Goal: Task Accomplishment & Management: Use online tool/utility

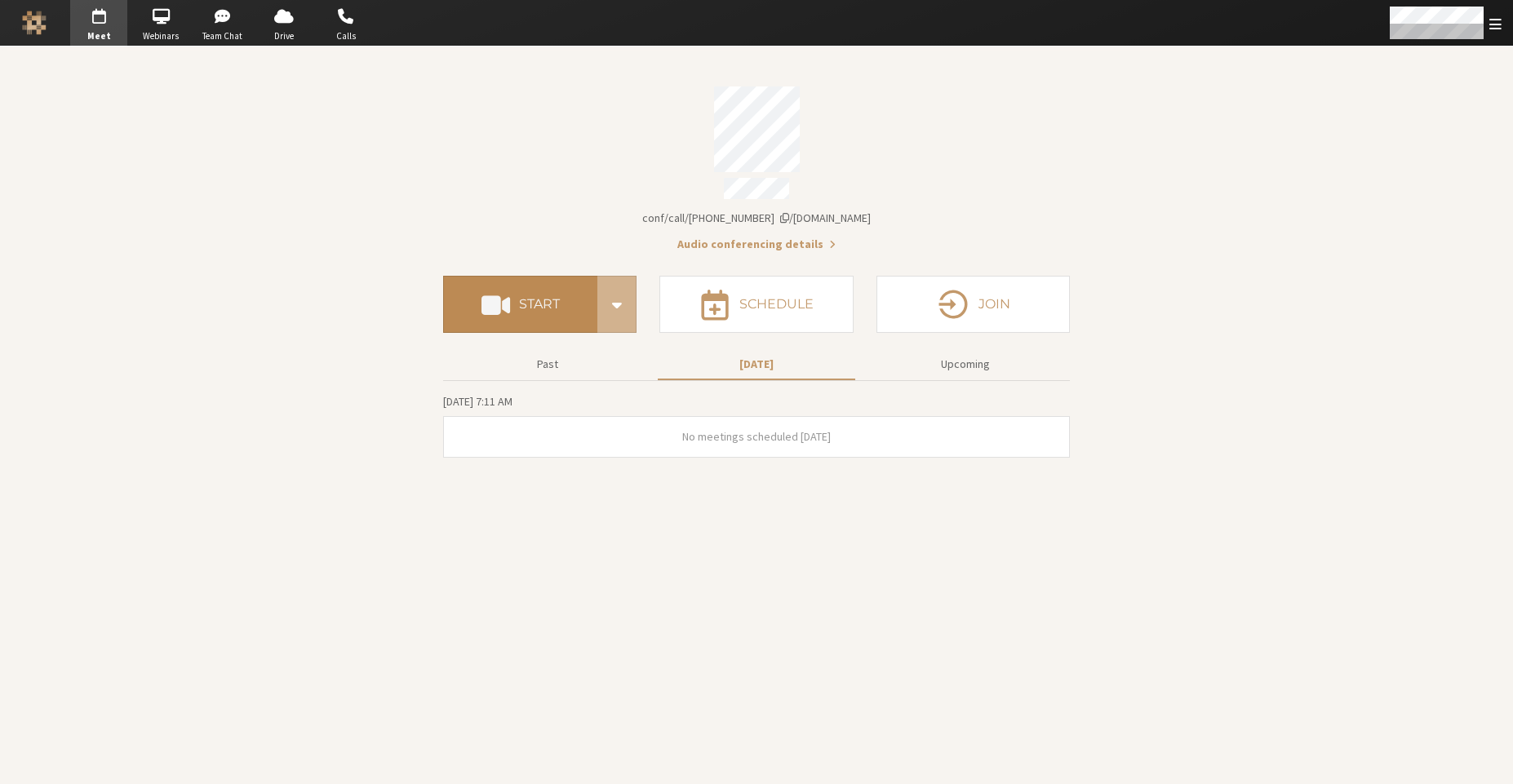
click at [545, 298] on h4 "Start" at bounding box center [540, 304] width 41 height 13
click at [1495, 21] on span "Open menu" at bounding box center [1496, 24] width 12 height 16
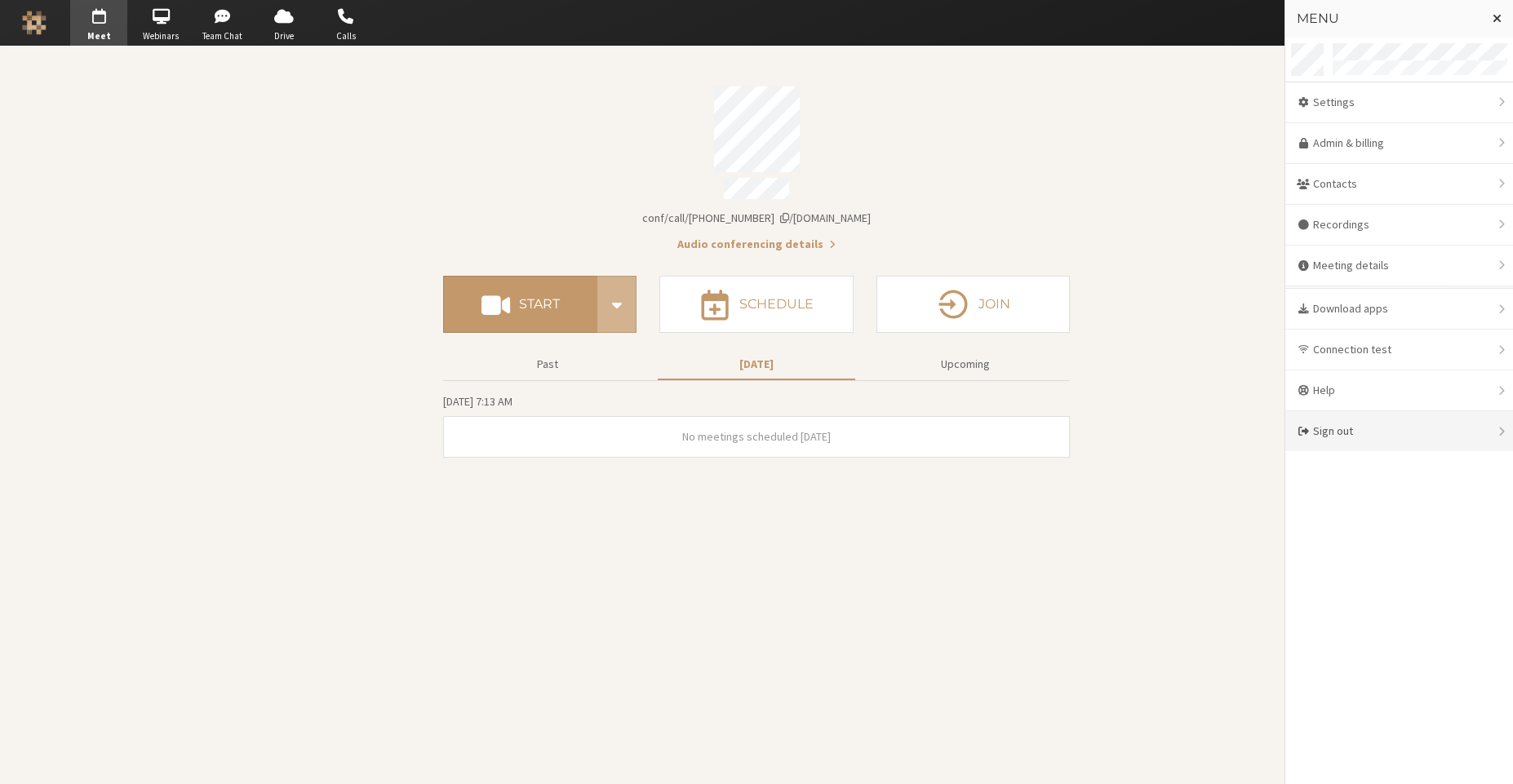
click at [1314, 430] on div "Sign out" at bounding box center [1399, 431] width 228 height 40
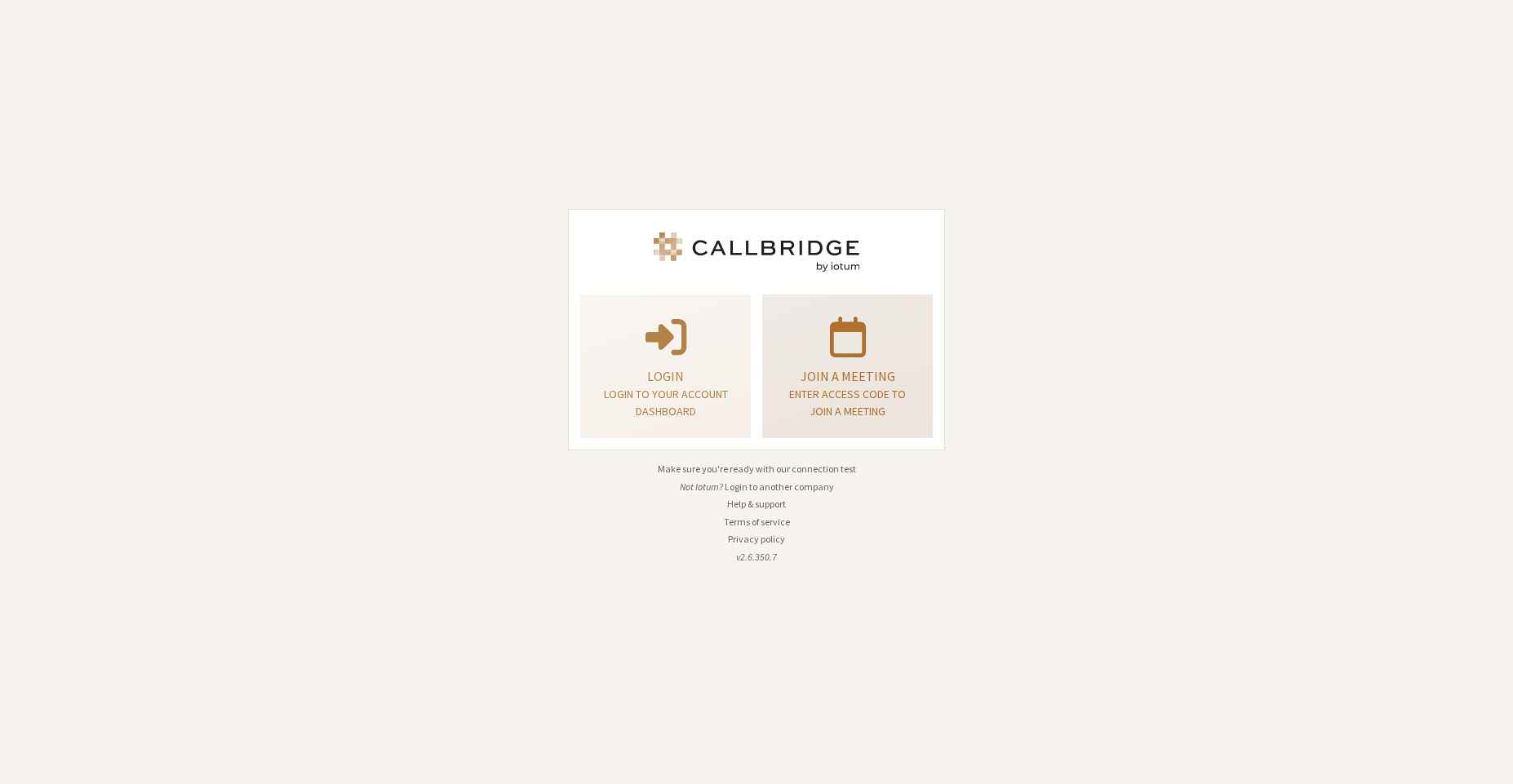
click at [909, 370] on p "Join a meeting" at bounding box center [847, 376] width 130 height 20
click at [906, 358] on p at bounding box center [847, 336] width 130 height 46
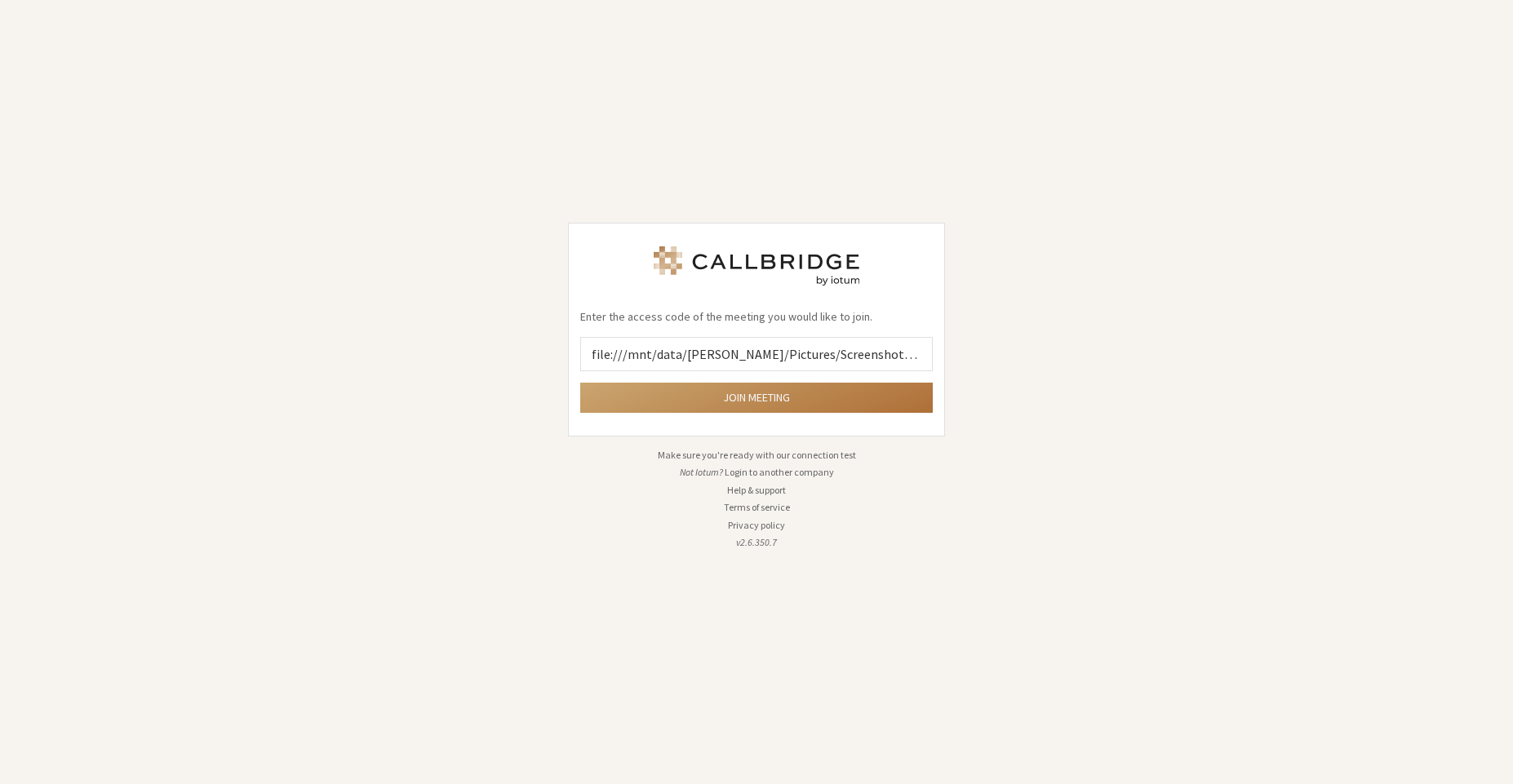
scroll to position [0, 195]
type input "file:///mnt/data/wes/Pictures/Screenshots/Screenshot%20from%202025-08-28%2007-1…"
click at [714, 399] on button "Join meeting" at bounding box center [756, 398] width 353 height 30
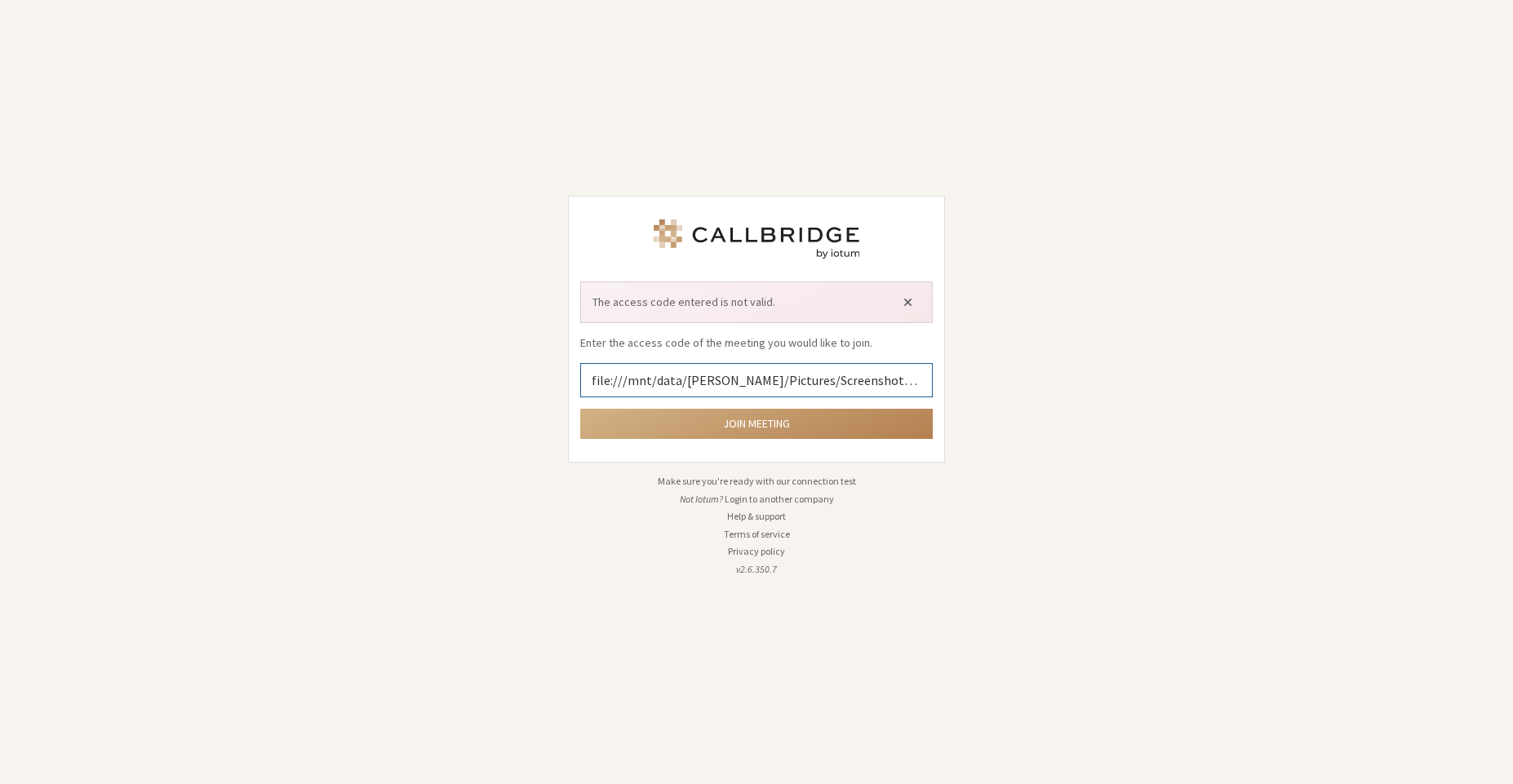
click at [876, 381] on input "file:///mnt/data/wes/Pictures/Screenshots/Screenshot%20from%202025-08-28%2007-1…" at bounding box center [756, 381] width 353 height 34
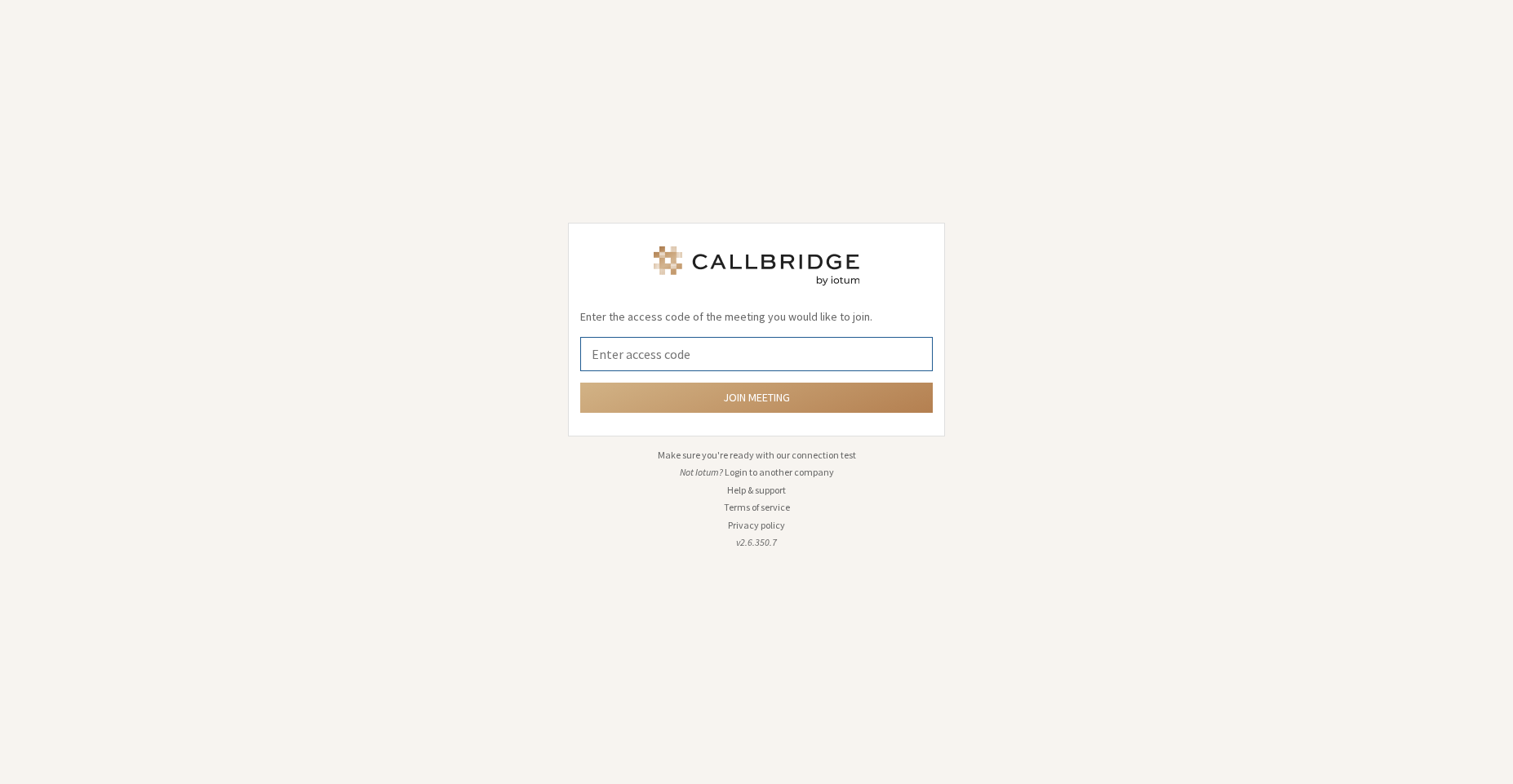
paste input "6850878"
type input "6850878"
click at [835, 399] on button "Join meeting" at bounding box center [756, 398] width 353 height 30
